Goal: Use online tool/utility: Utilize a website feature to perform a specific function

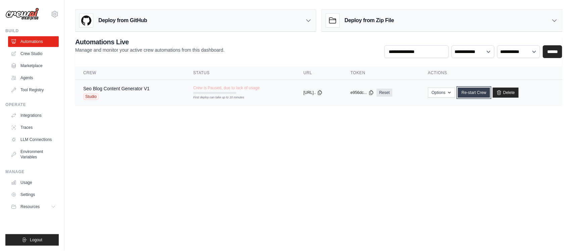
click at [481, 92] on link "Re-start Crew" at bounding box center [474, 93] width 32 height 10
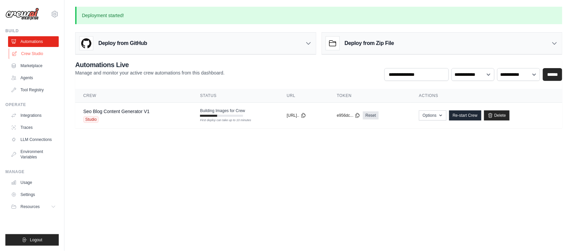
click at [31, 52] on link "Crew Studio" at bounding box center [34, 53] width 51 height 11
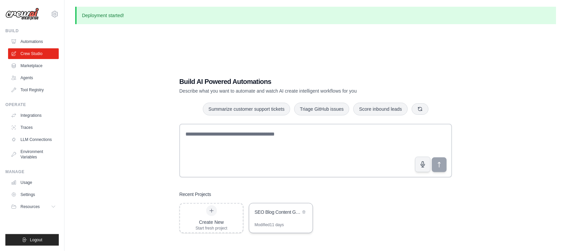
click at [276, 209] on div "SEO Blog Content Generator" at bounding box center [278, 212] width 46 height 7
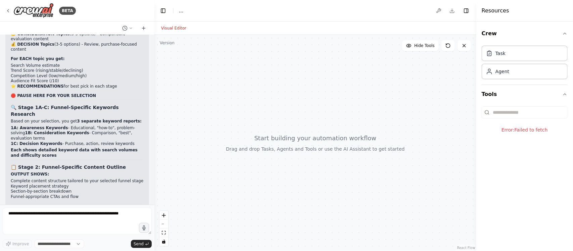
scroll to position [4130, 0]
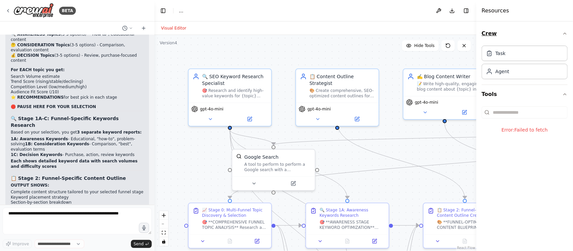
click at [566, 31] on button "Crew" at bounding box center [525, 33] width 86 height 19
click at [466, 13] on button "Toggle Right Sidebar" at bounding box center [466, 10] width 9 height 9
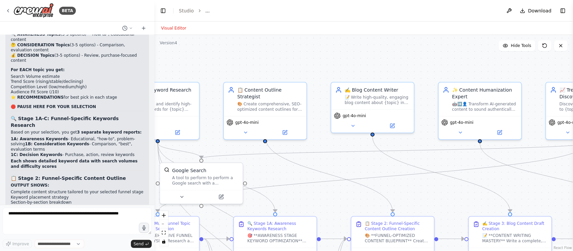
drag, startPoint x: 459, startPoint y: 49, endPoint x: 359, endPoint y: 67, distance: 101.3
click at [359, 67] on div ".deletable-edge-delete-btn { width: 20px; height: 20px; border: 0px solid #ffff…" at bounding box center [364, 143] width 419 height 216
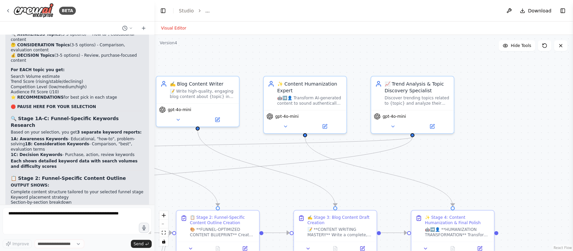
drag, startPoint x: 464, startPoint y: 73, endPoint x: 317, endPoint y: 62, distance: 147.8
click at [317, 62] on div ".deletable-edge-delete-btn { width: 20px; height: 20px; border: 0px solid #ffff…" at bounding box center [364, 143] width 419 height 216
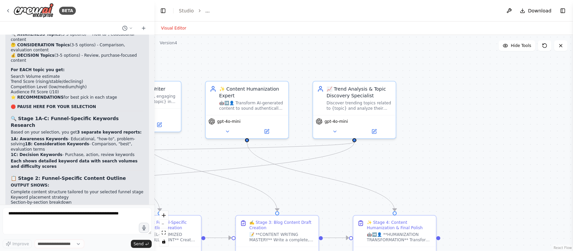
drag, startPoint x: 377, startPoint y: 61, endPoint x: 311, endPoint y: 65, distance: 65.6
click at [311, 65] on div ".deletable-edge-delete-btn { width: 20px; height: 20px; border: 0px solid #ffff…" at bounding box center [364, 143] width 419 height 216
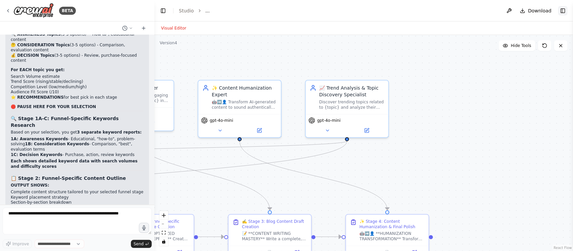
click at [563, 11] on button "Toggle Right Sidebar" at bounding box center [563, 10] width 9 height 9
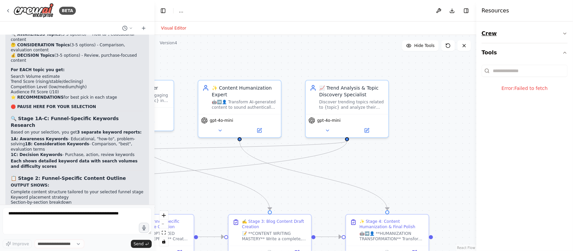
click at [564, 33] on icon "button" at bounding box center [565, 33] width 3 height 1
click at [511, 53] on div "Task" at bounding box center [525, 52] width 86 height 15
click at [515, 74] on div "Agent" at bounding box center [525, 70] width 86 height 15
click at [465, 48] on icon at bounding box center [464, 45] width 5 height 5
click at [465, 45] on icon at bounding box center [464, 45] width 3 height 3
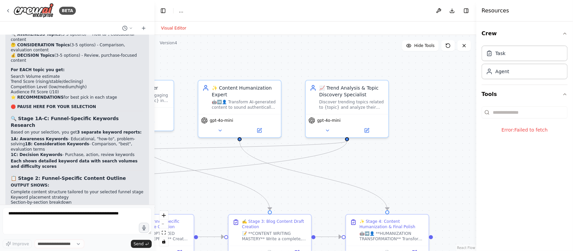
click at [391, 9] on header "Toggle Left Sidebar Studio ... Download Toggle Right Sidebar" at bounding box center [316, 10] width 322 height 21
click at [465, 9] on button "Toggle Right Sidebar" at bounding box center [466, 10] width 9 height 9
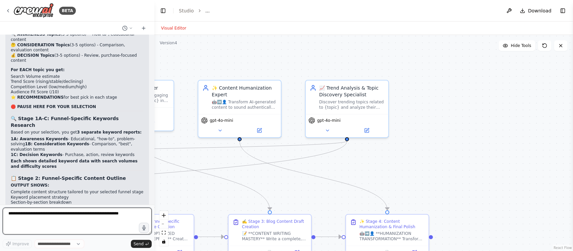
click at [74, 221] on textarea at bounding box center [77, 221] width 149 height 27
type textarea "********"
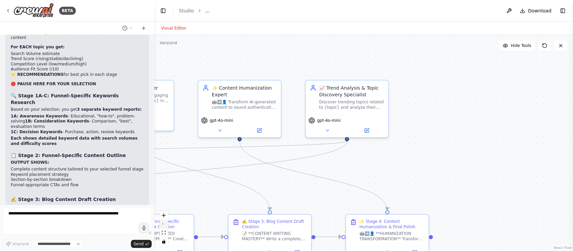
click at [164, 224] on icon "zoom out" at bounding box center [164, 224] width 4 height 1
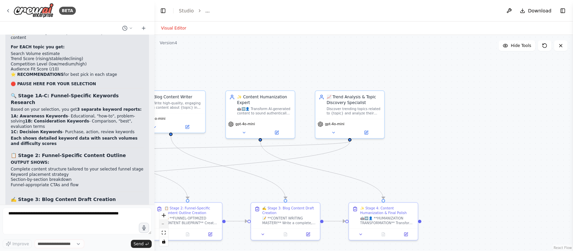
click at [164, 224] on icon "zoom out" at bounding box center [164, 224] width 4 height 1
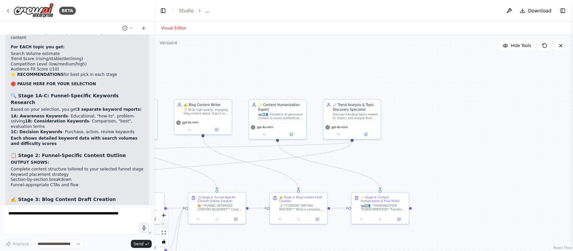
click at [164, 224] on icon "zoom out" at bounding box center [164, 224] width 4 height 1
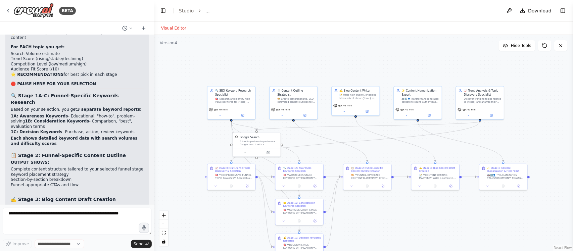
drag, startPoint x: 202, startPoint y: 84, endPoint x: 325, endPoint y: 61, distance: 125.4
click at [325, 61] on div ".deletable-edge-delete-btn { width: 20px; height: 20px; border: 0px solid #ffff…" at bounding box center [364, 143] width 419 height 216
